Goal: Transaction & Acquisition: Purchase product/service

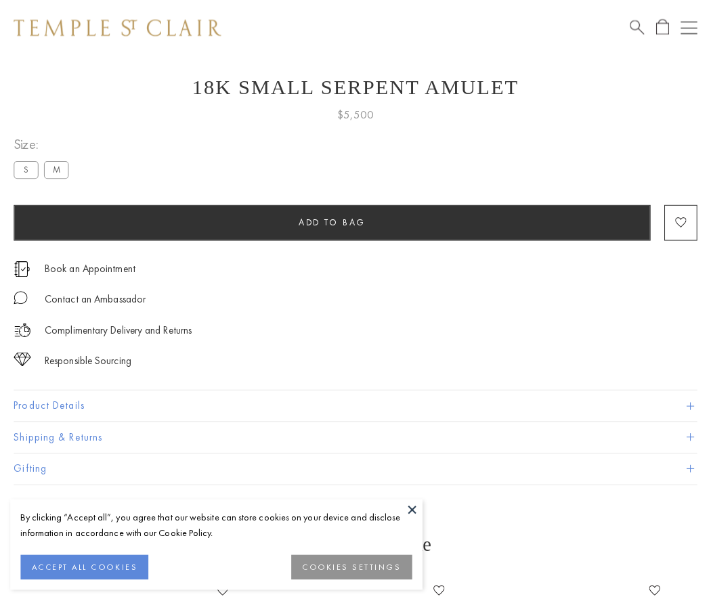
scroll to position [54, 0]
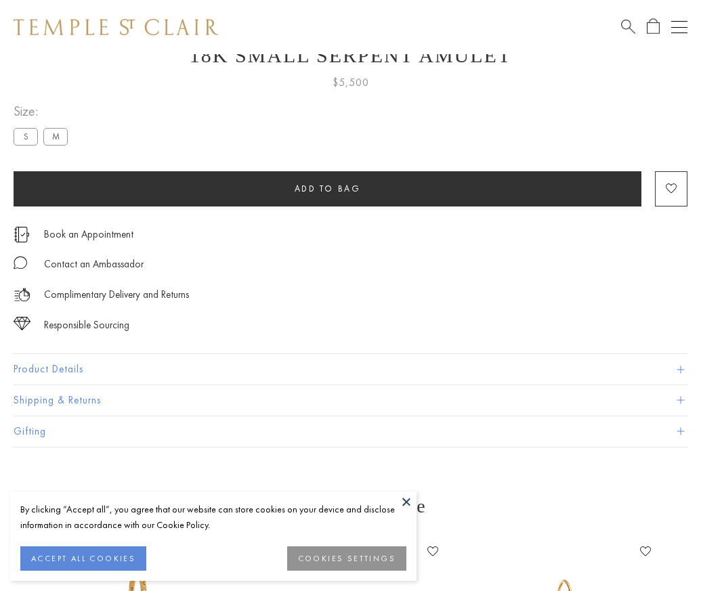
click at [327, 188] on span "Add to bag" at bounding box center [328, 189] width 66 height 12
